Goal: Information Seeking & Learning: Learn about a topic

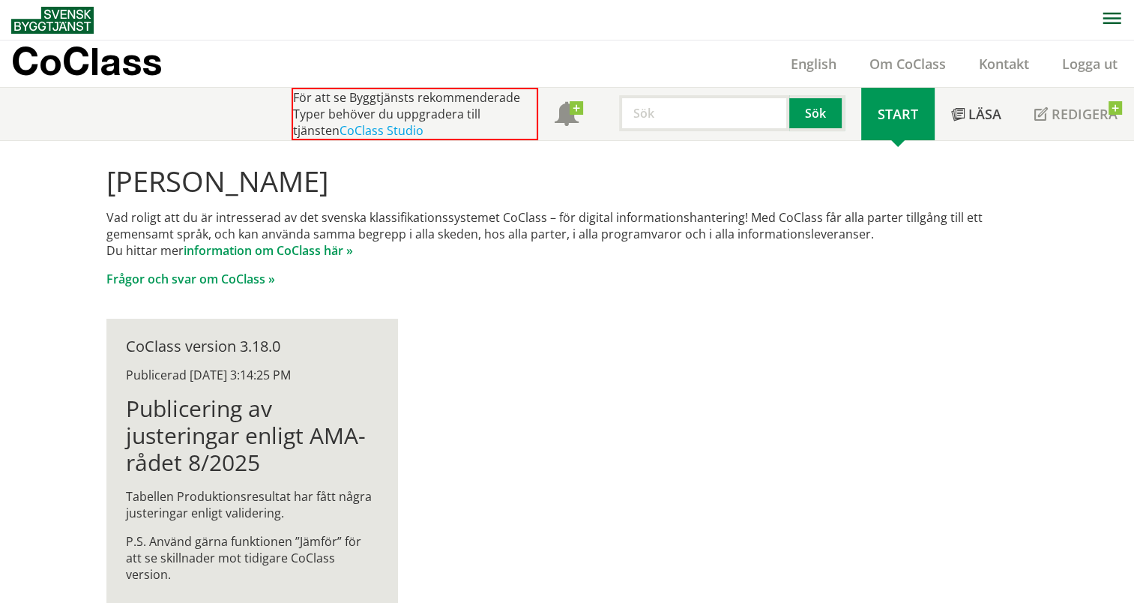
click at [711, 114] on input "text" at bounding box center [704, 113] width 170 height 36
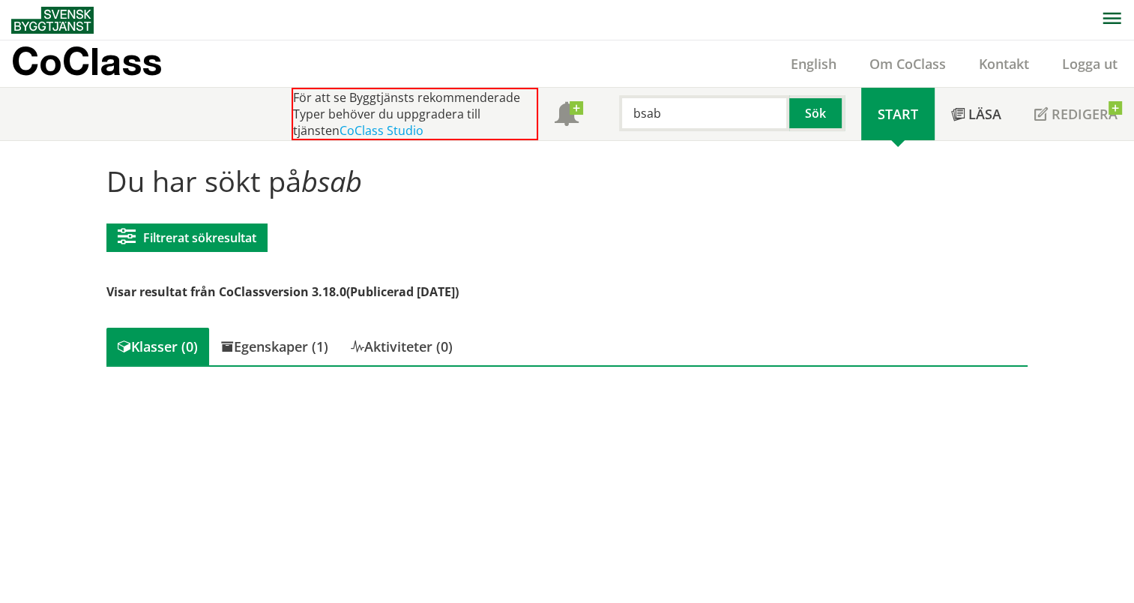
click at [712, 114] on input "bsab" at bounding box center [704, 113] width 170 height 36
click at [688, 144] on div "bsab-recept" at bounding box center [702, 144] width 156 height 22
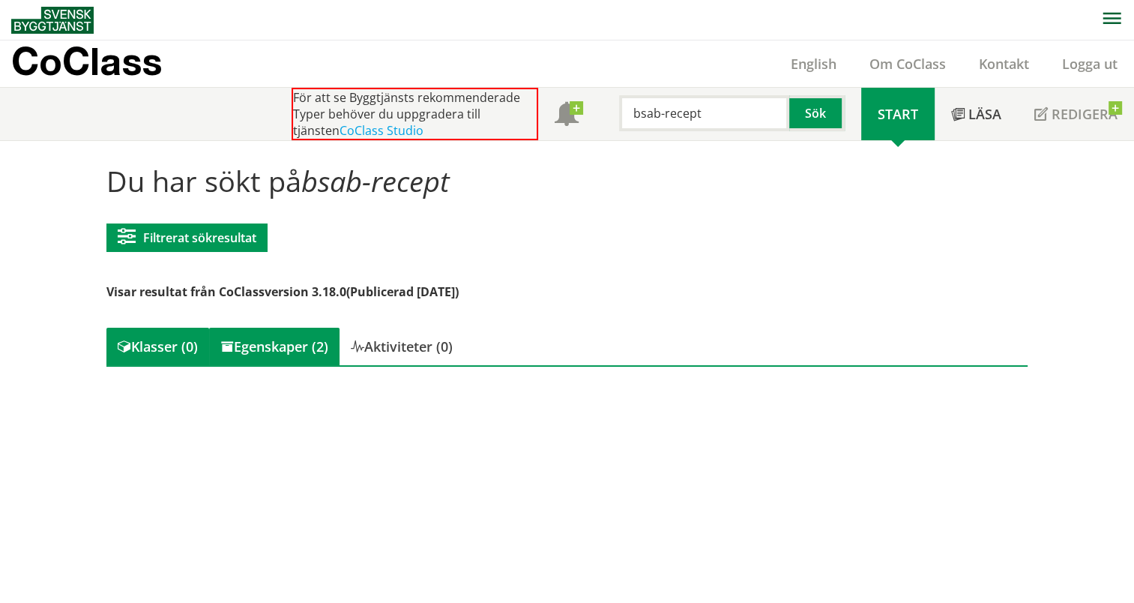
click at [298, 344] on div "Egenskaper (2)" at bounding box center [274, 346] width 130 height 37
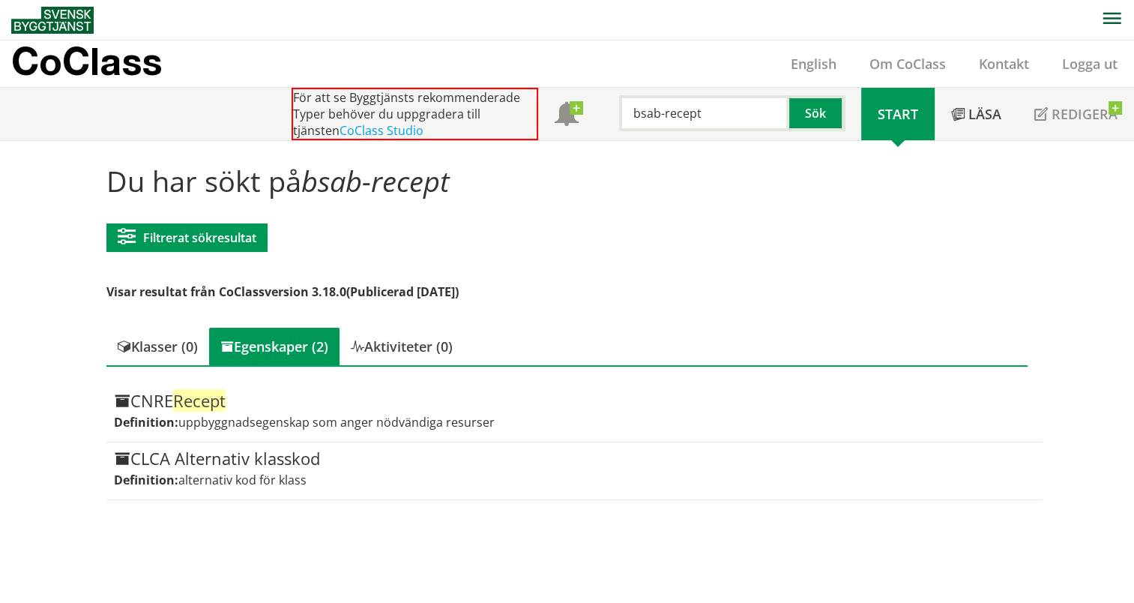
click at [722, 117] on input "bsab-recept" at bounding box center [704, 113] width 170 height 36
type input "bsab-koder"
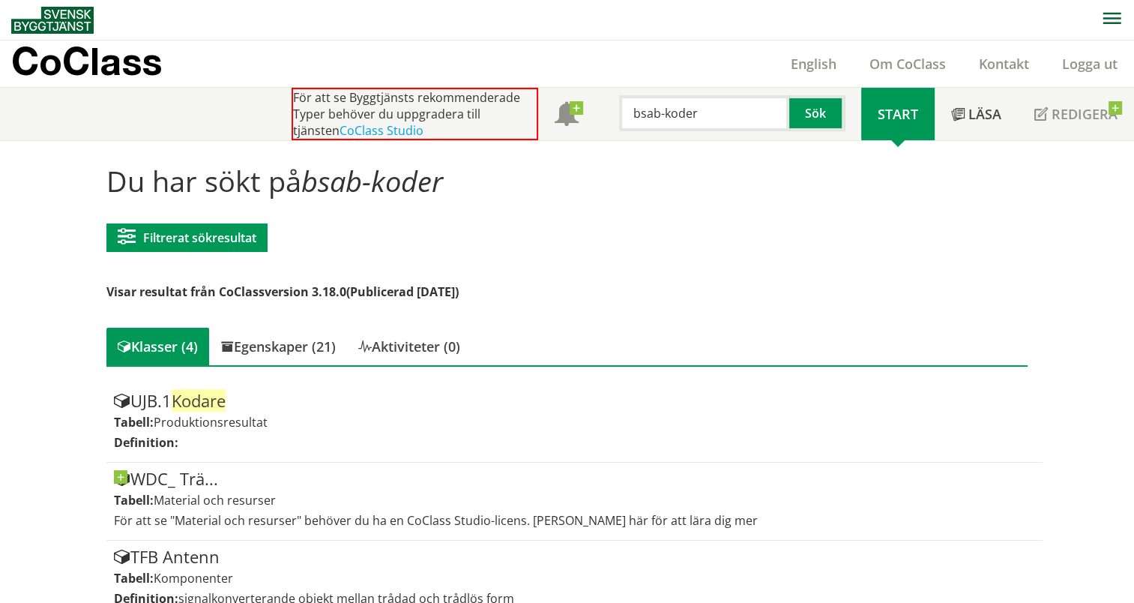
click at [95, 63] on p "CoClass" at bounding box center [86, 60] width 151 height 17
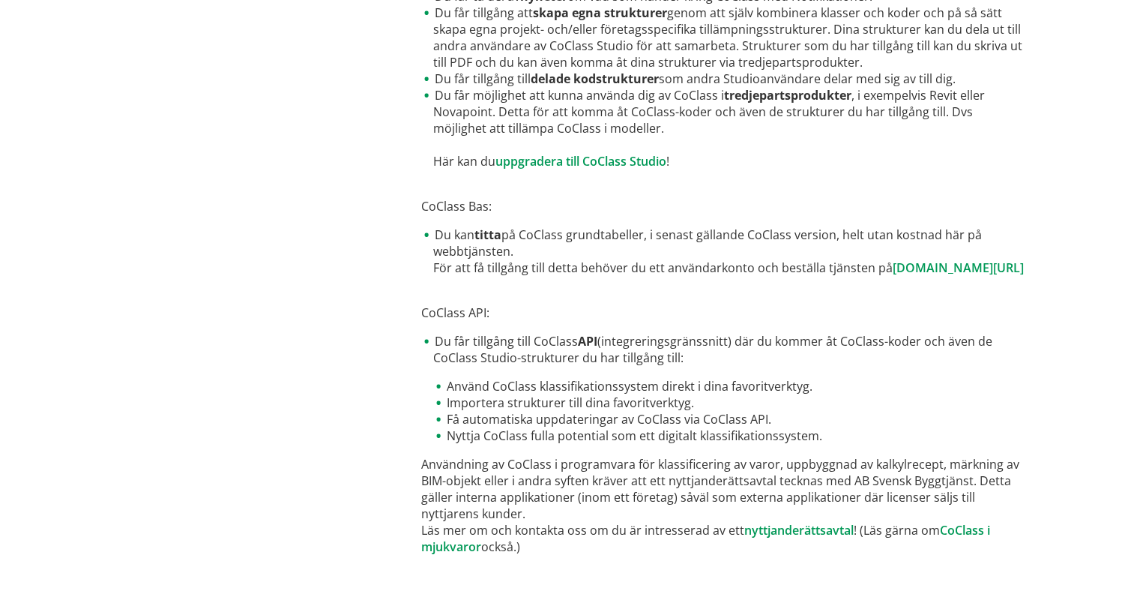
scroll to position [435, 0]
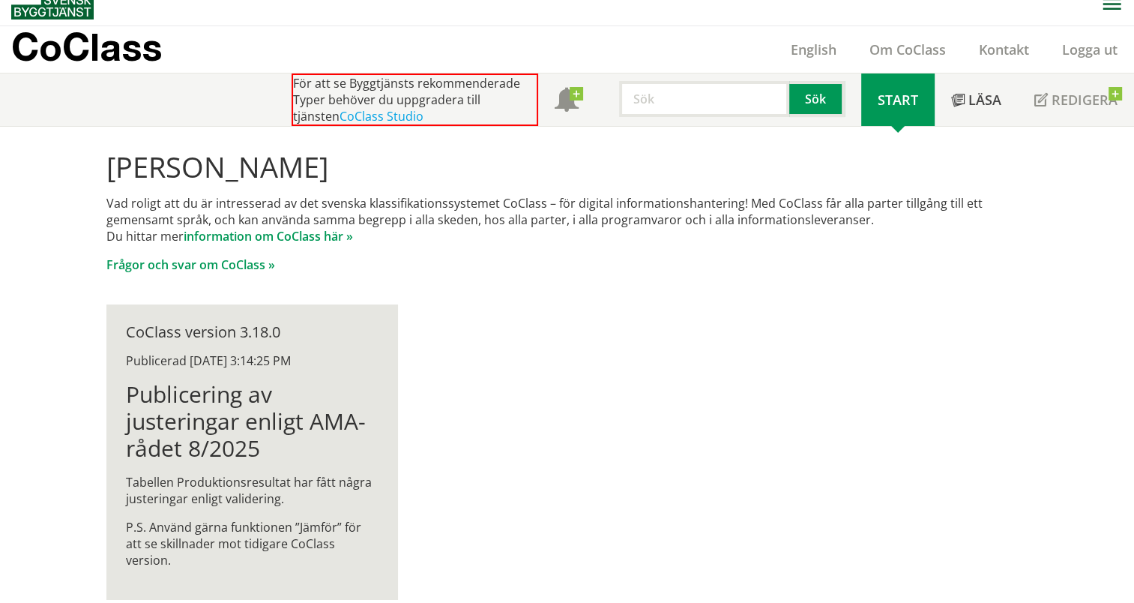
scroll to position [18, 0]
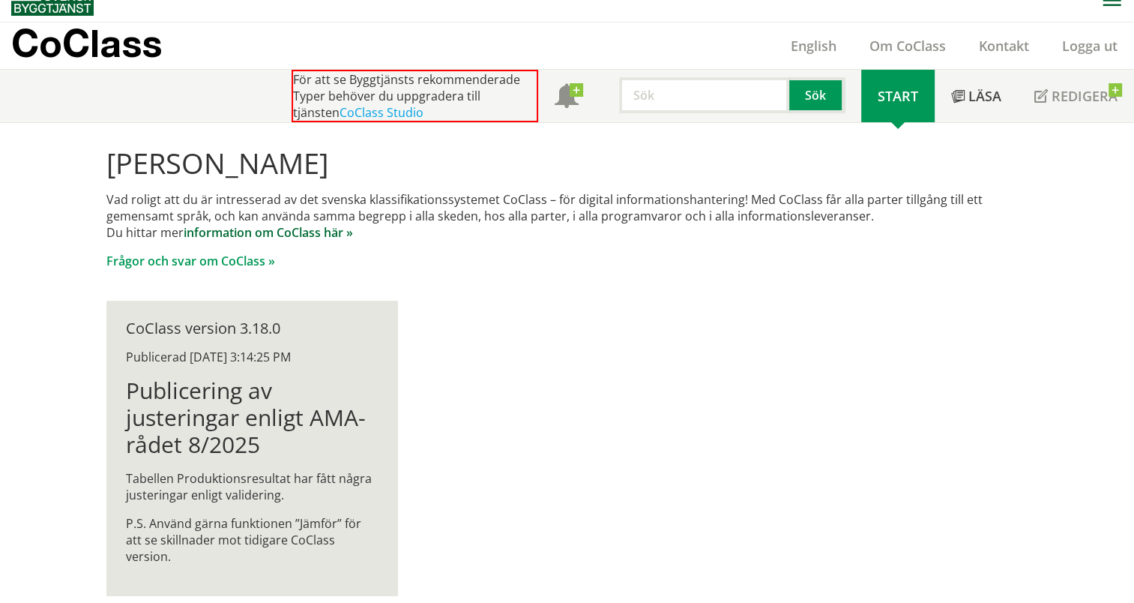
click at [235, 229] on link "information om CoClass här »" at bounding box center [268, 232] width 169 height 16
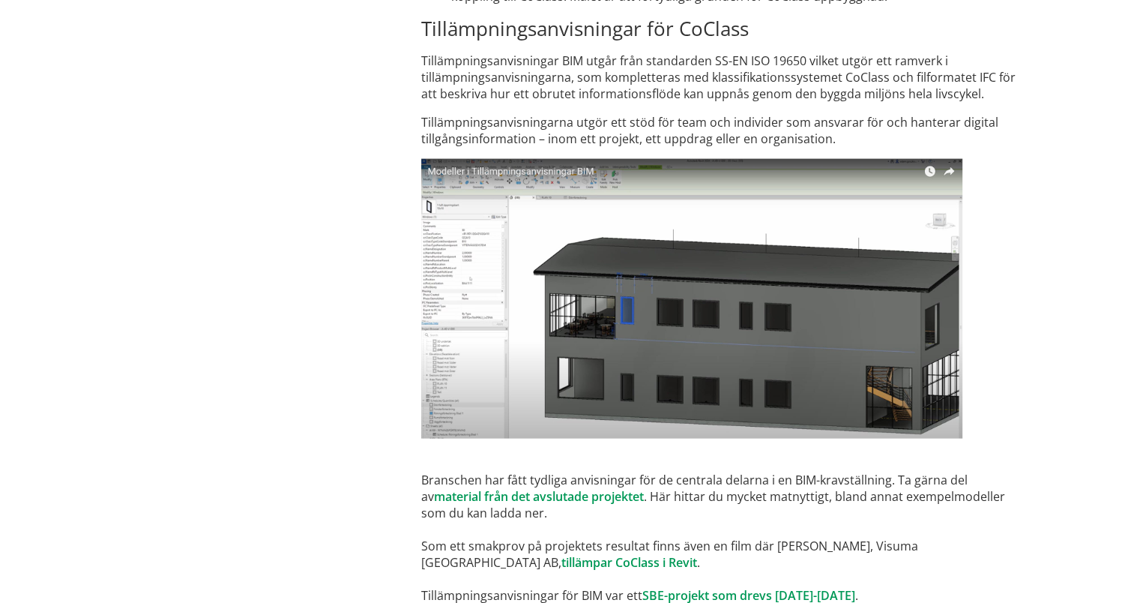
scroll to position [8971, 0]
